Goal: Task Accomplishment & Management: Manage account settings

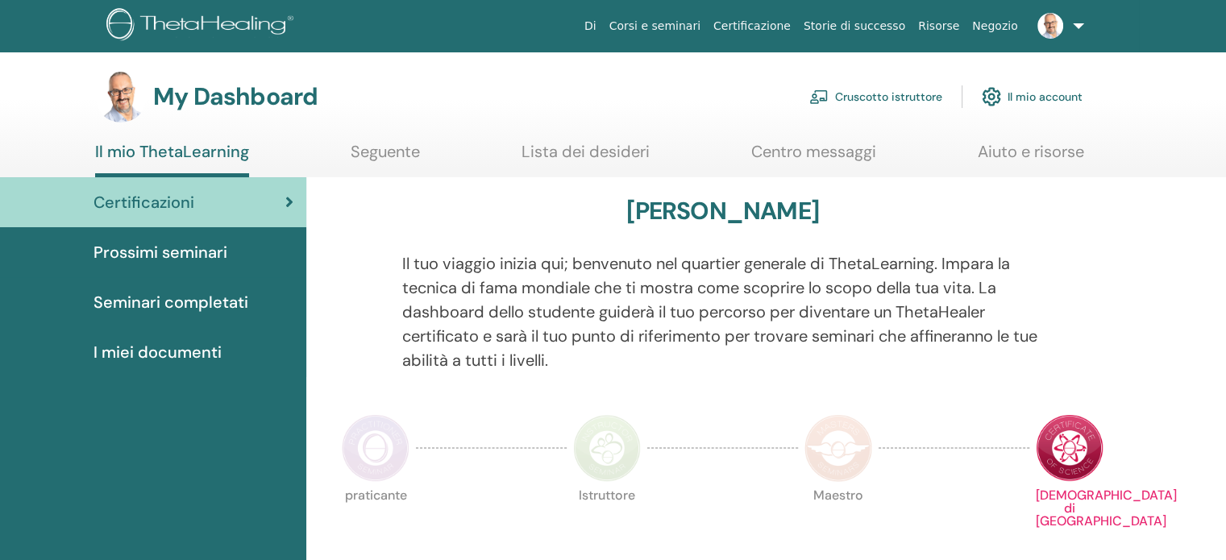
click at [881, 103] on link "Cruscotto istruttore" at bounding box center [875, 96] width 133 height 35
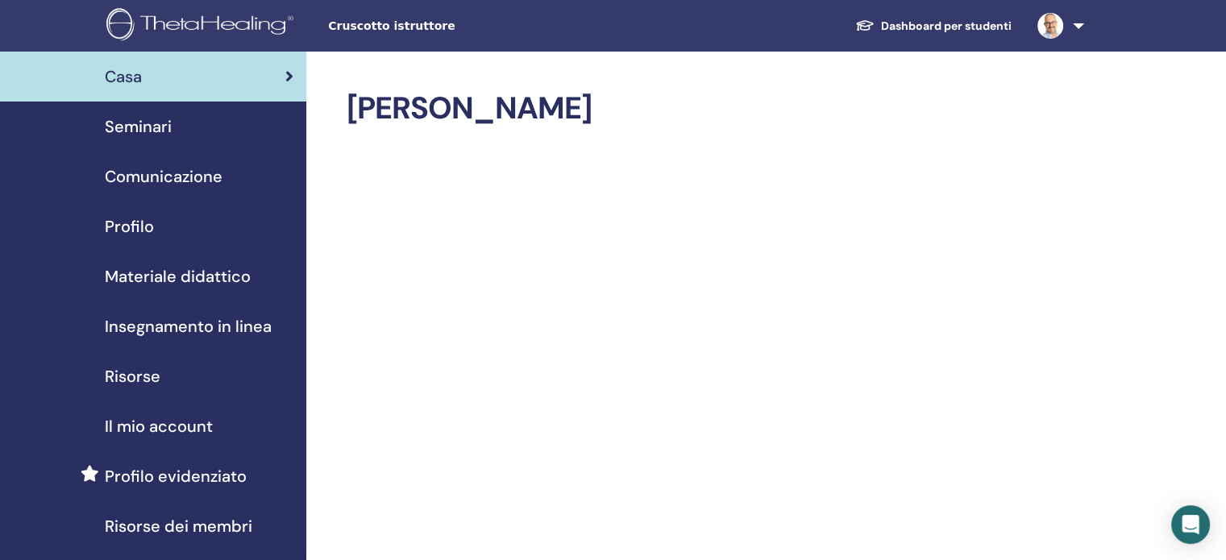
click at [159, 131] on span "Seminari" at bounding box center [138, 126] width 67 height 24
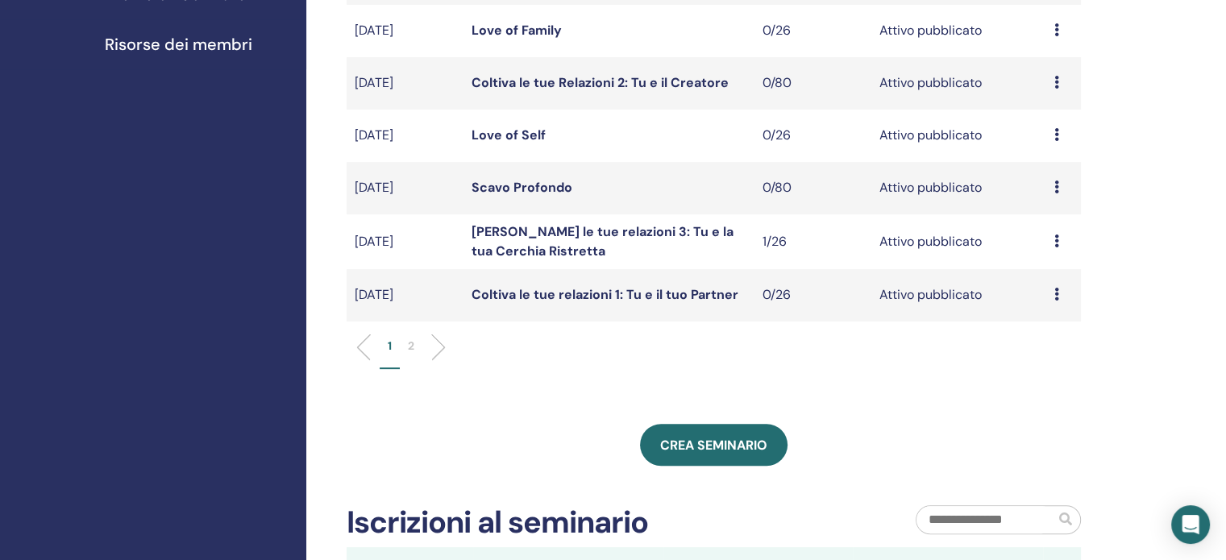
scroll to position [484, 0]
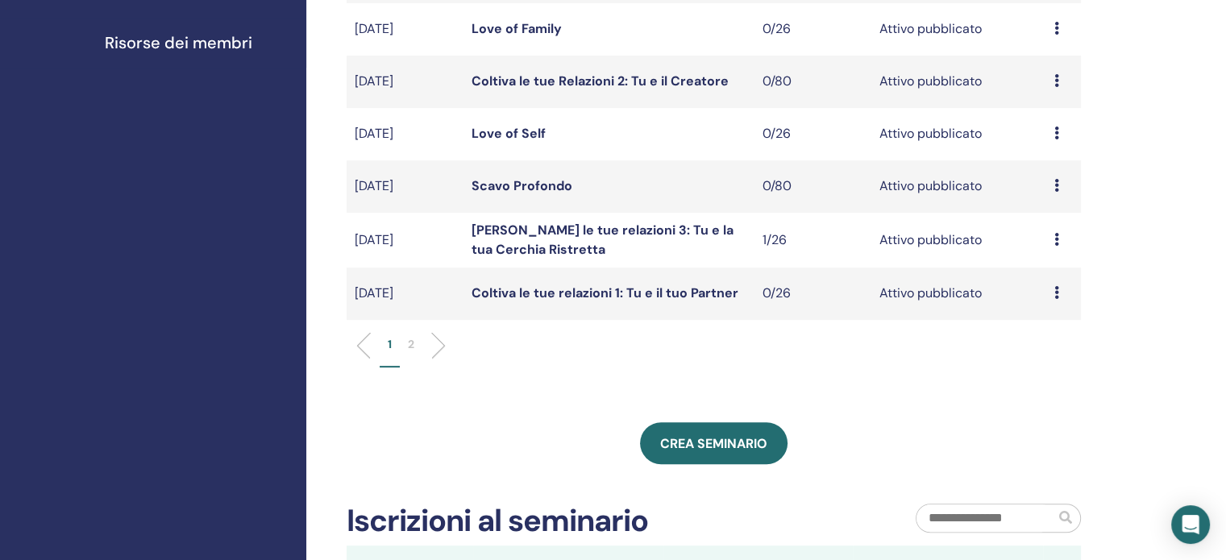
click at [409, 342] on p "2" at bounding box center [411, 344] width 6 height 17
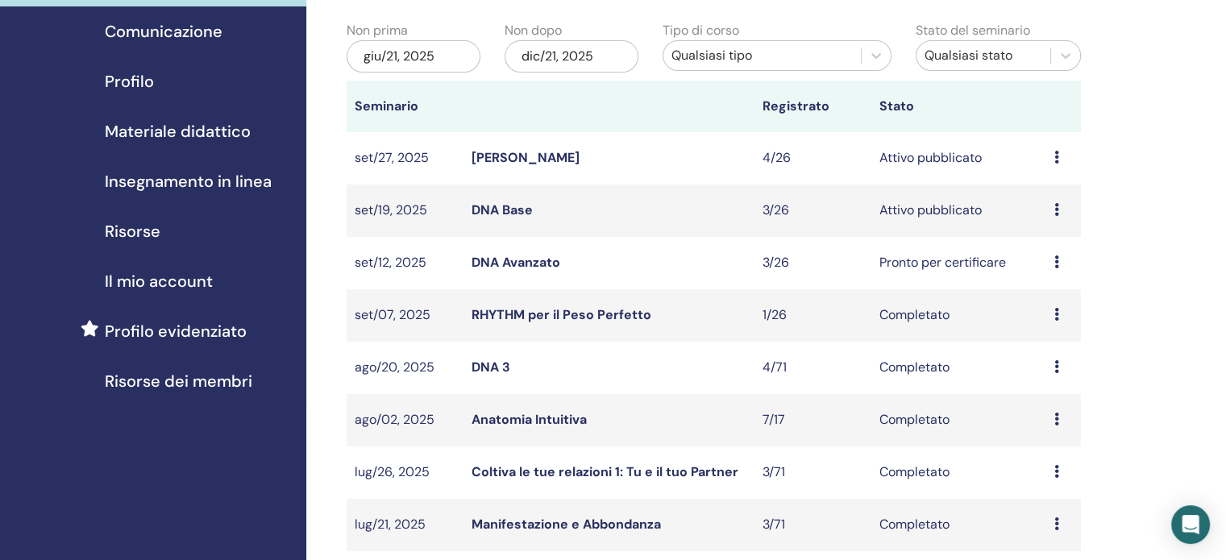
scroll to position [81, 0]
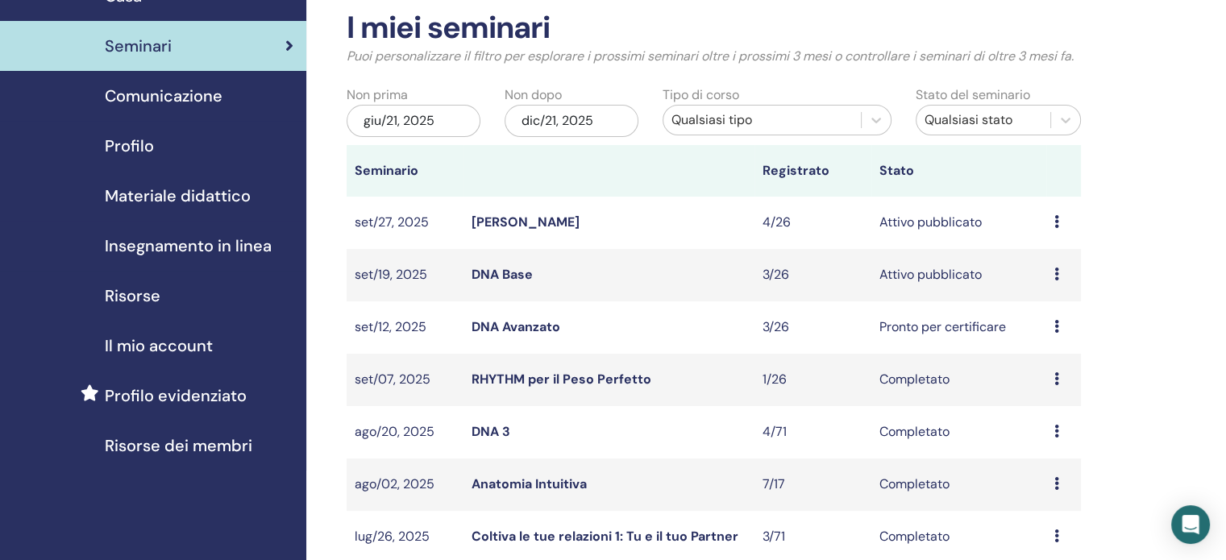
click at [512, 277] on link "DNA Base" at bounding box center [502, 274] width 61 height 17
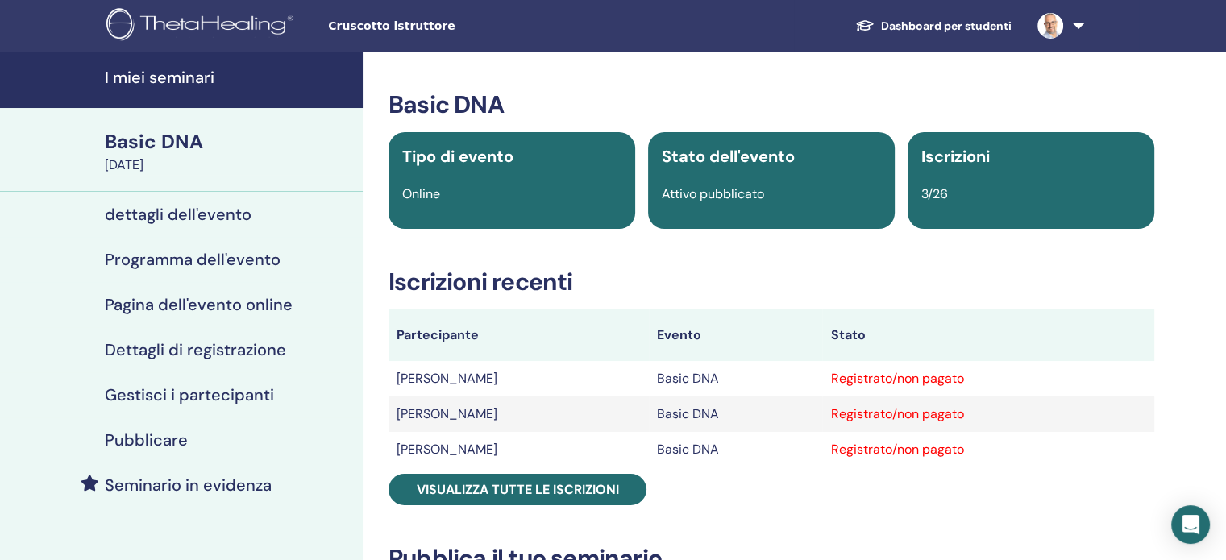
click at [226, 390] on h4 "Gestisci i partecipanti" at bounding box center [189, 394] width 169 height 19
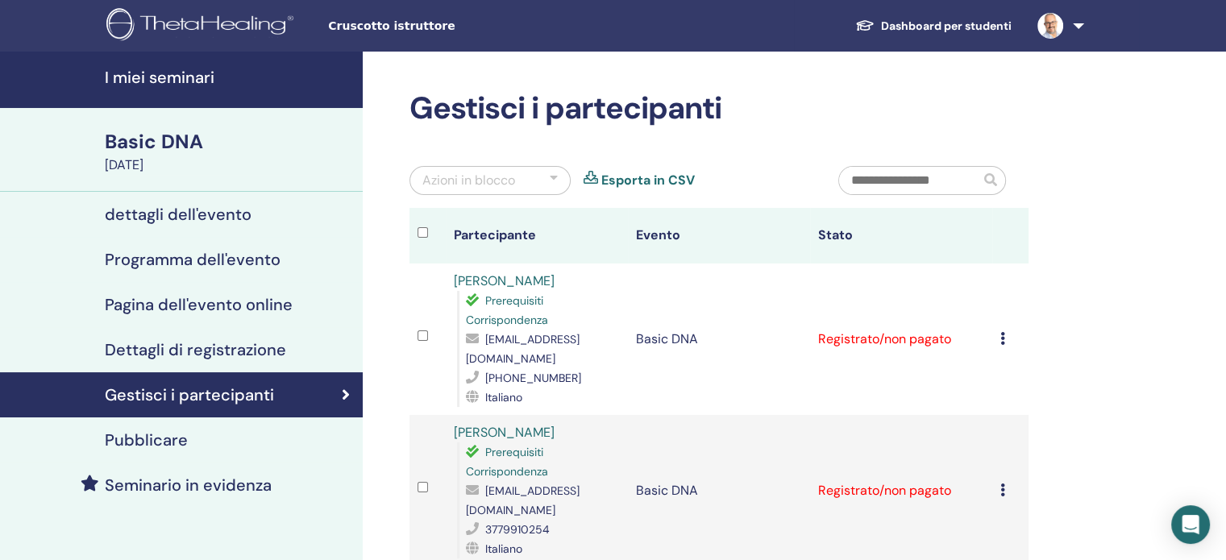
click at [999, 326] on td "[PERSON_NAME] registrazione Non autocertificare Contrassegna come pagato Contra…" at bounding box center [1010, 340] width 36 height 152
click at [1005, 330] on div "[PERSON_NAME] registrazione Non autocertificare Contrassegna come pagato Contra…" at bounding box center [1010, 339] width 20 height 19
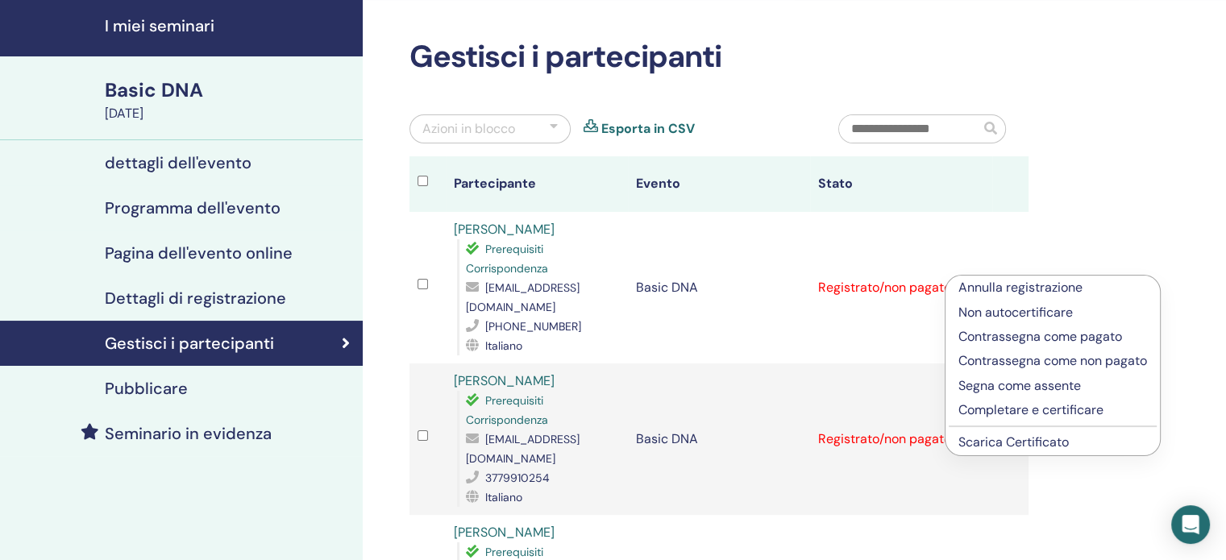
scroll to position [81, 0]
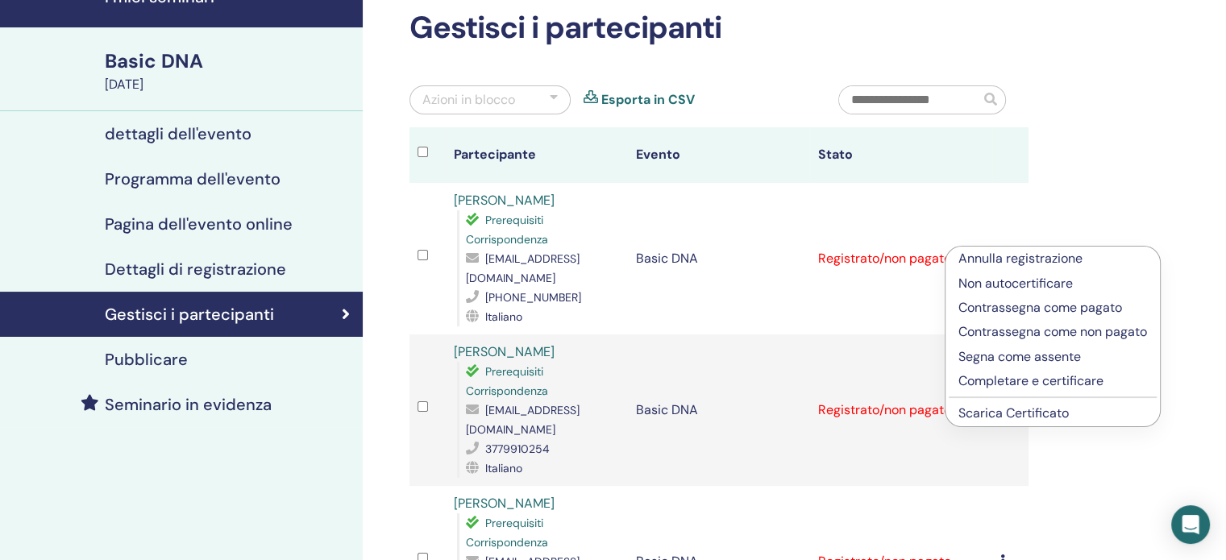
click at [1041, 380] on p "Completare e certificare" at bounding box center [1052, 381] width 189 height 19
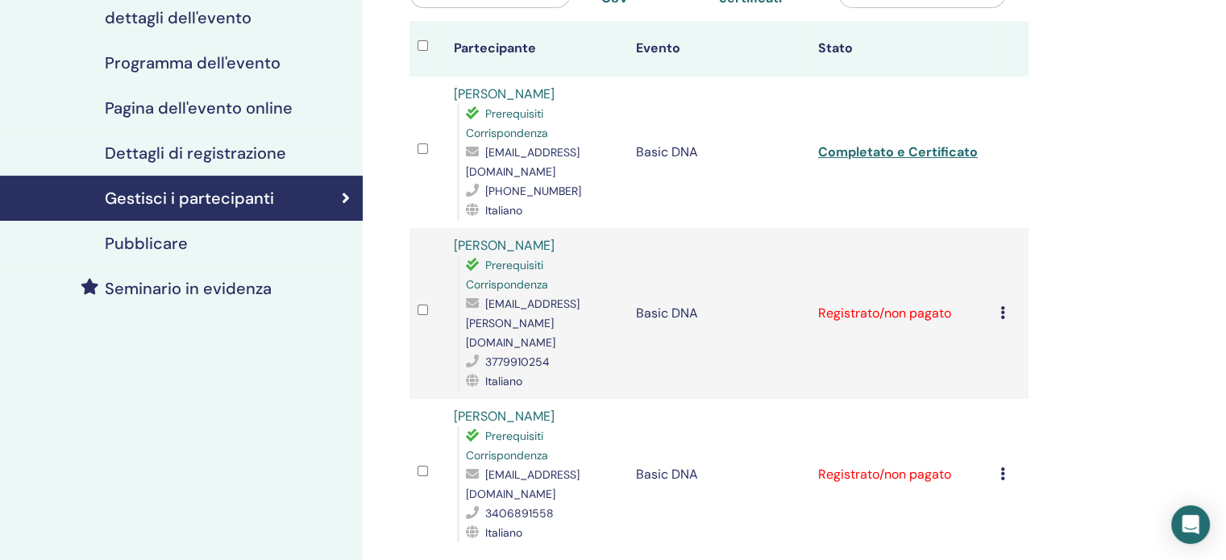
scroll to position [322, 0]
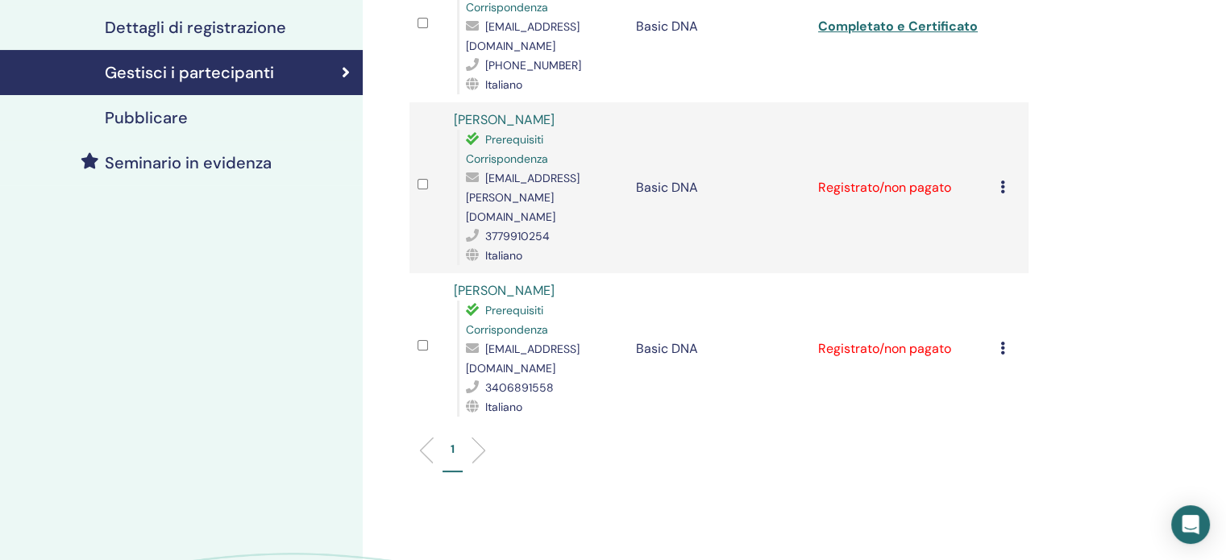
click at [1003, 181] on icon at bounding box center [1002, 187] width 5 height 13
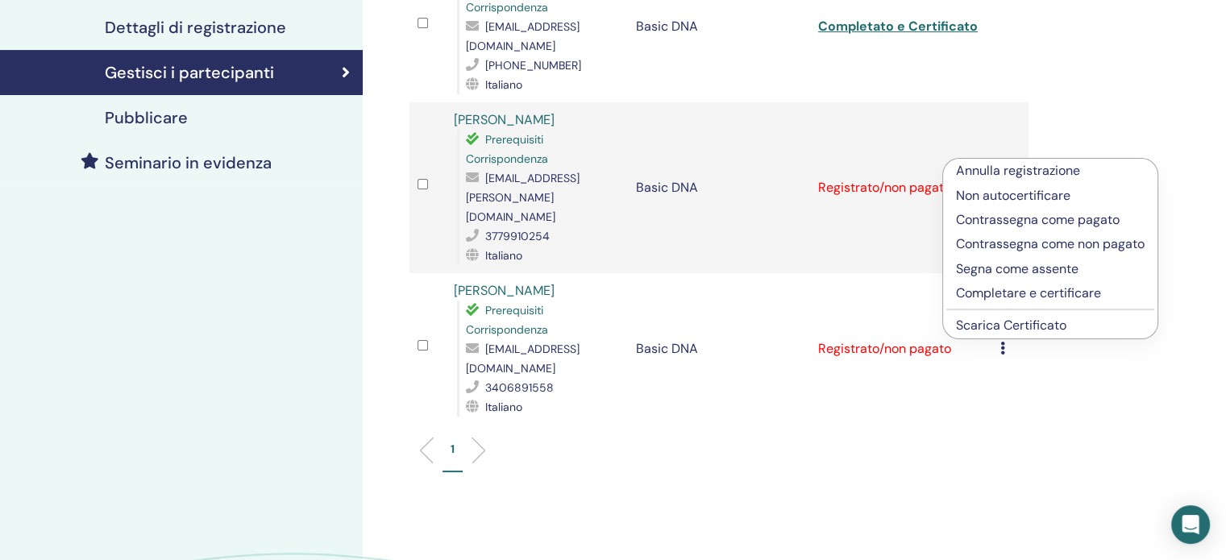
click at [1025, 293] on p "Completare e certificare" at bounding box center [1050, 293] width 189 height 19
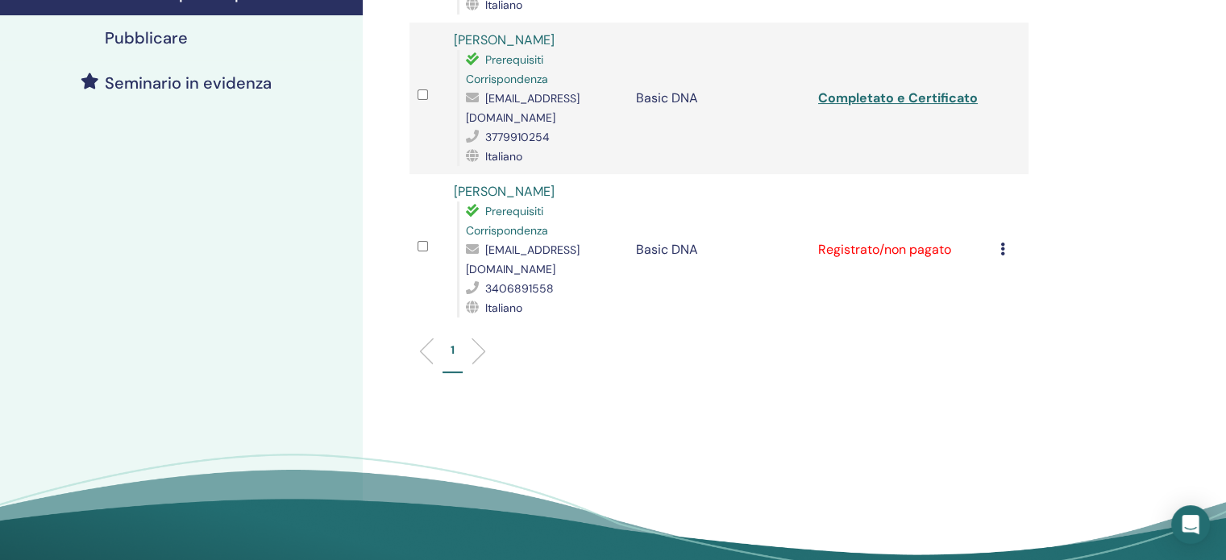
scroll to position [403, 0]
click at [1005, 239] on div "[PERSON_NAME] registrazione Non autocertificare Contrassegna come pagato Contra…" at bounding box center [1010, 248] width 20 height 19
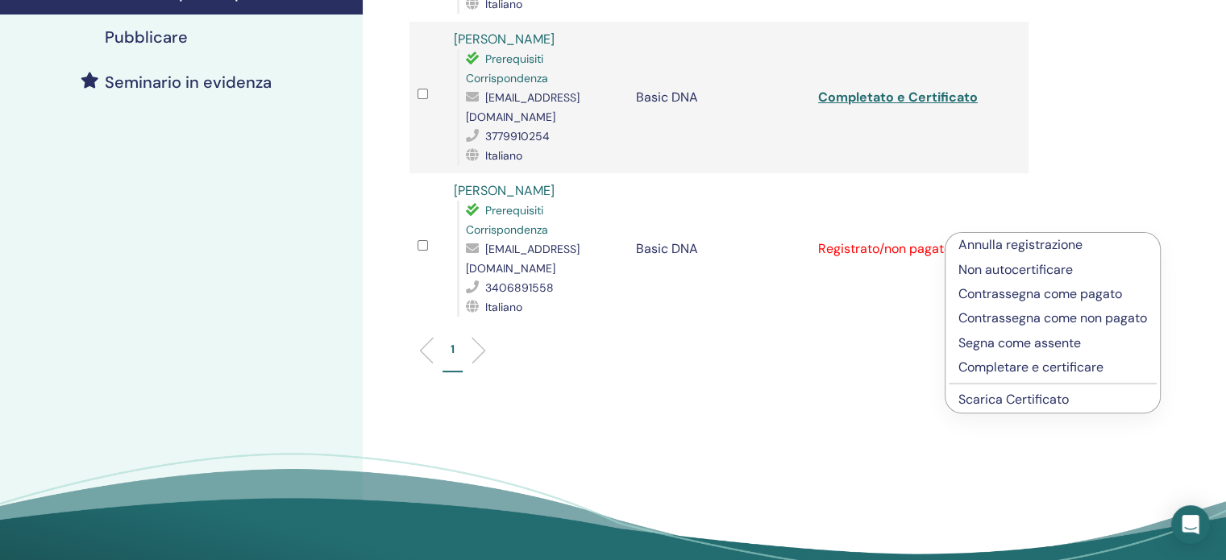
click at [1017, 367] on p "Completare e certificare" at bounding box center [1052, 367] width 189 height 19
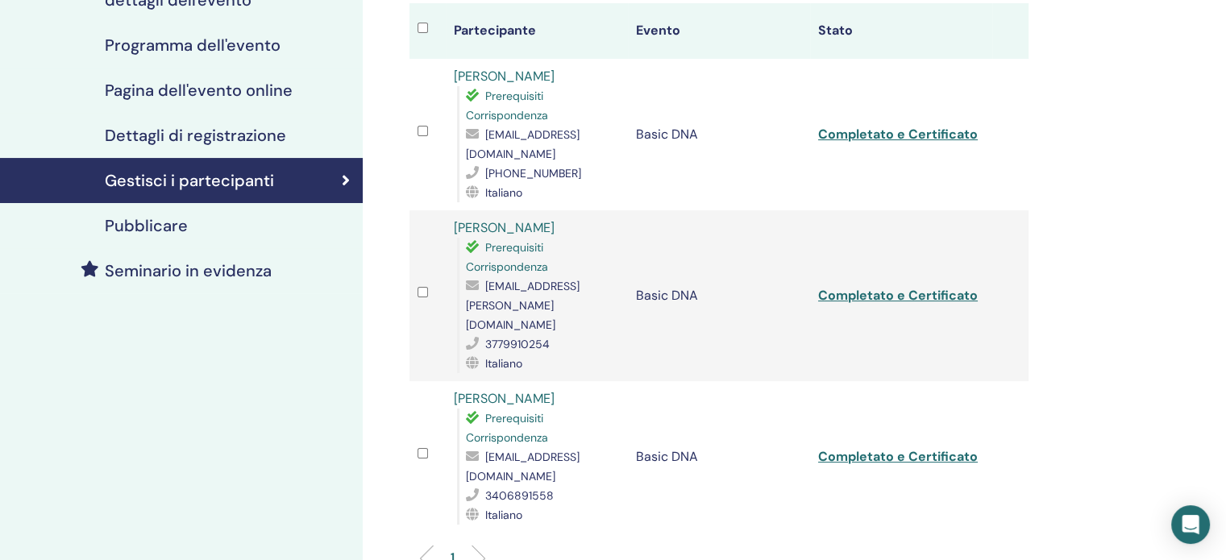
scroll to position [322, 0]
